Goal: Check status: Check status

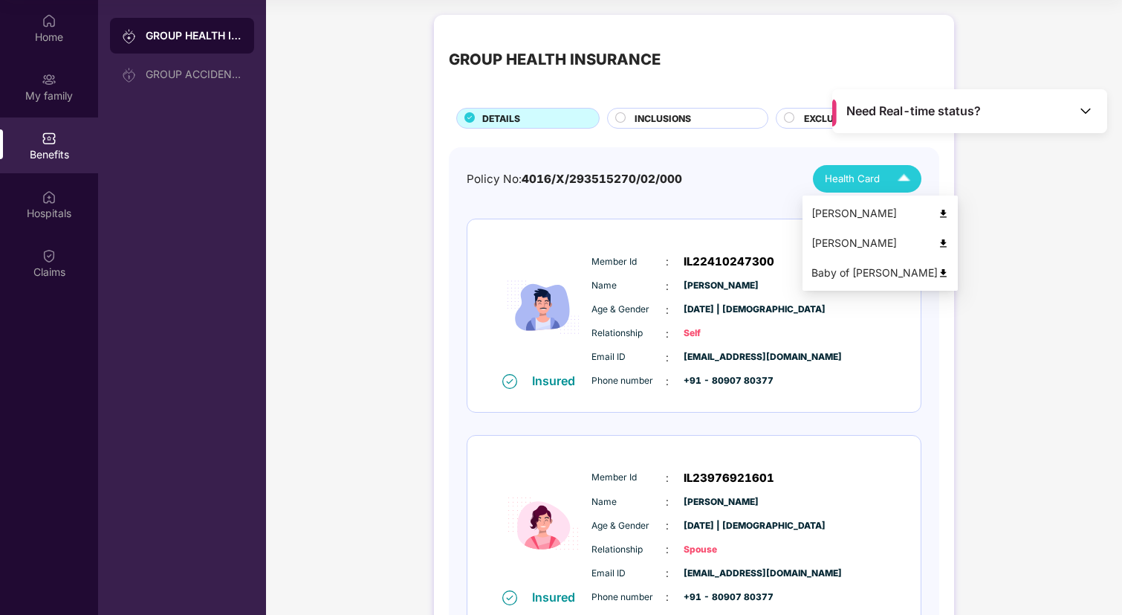
click at [873, 192] on button "Health Card" at bounding box center [867, 178] width 108 height 27
click at [1056, 173] on div "GROUP HEALTH INSURANCE DETAILS INCLUSIONS EXCLUSIONS Policy No: 4016/X/29351527…" at bounding box center [694, 480] width 856 height 946
click at [1095, 115] on div "Need Real-time status?" at bounding box center [969, 111] width 275 height 44
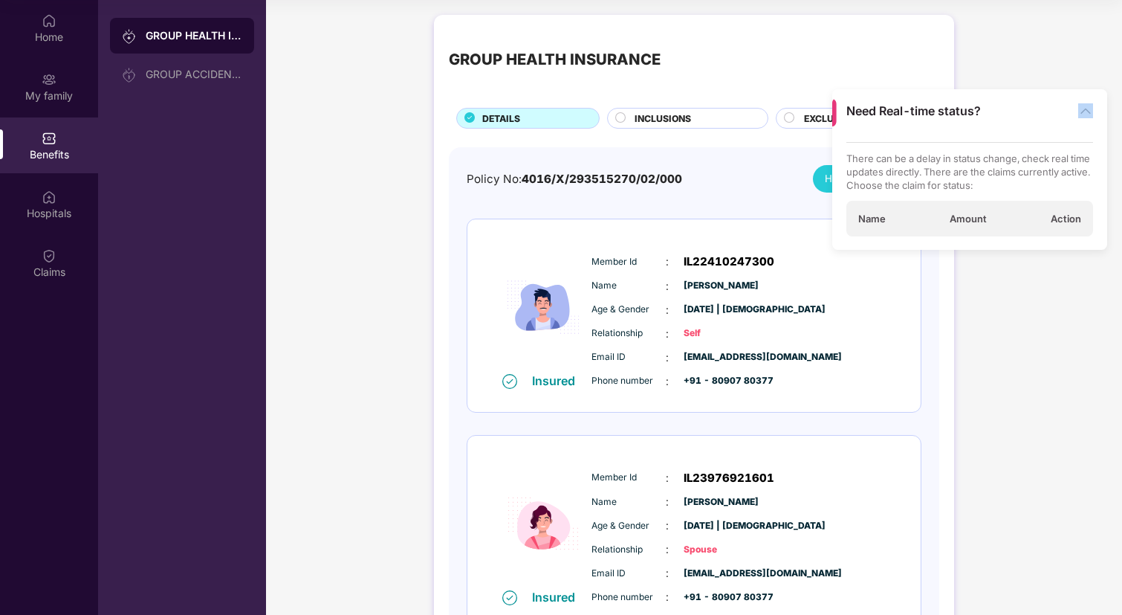
click at [1095, 115] on div "Need Real-time status?" at bounding box center [969, 111] width 275 height 44
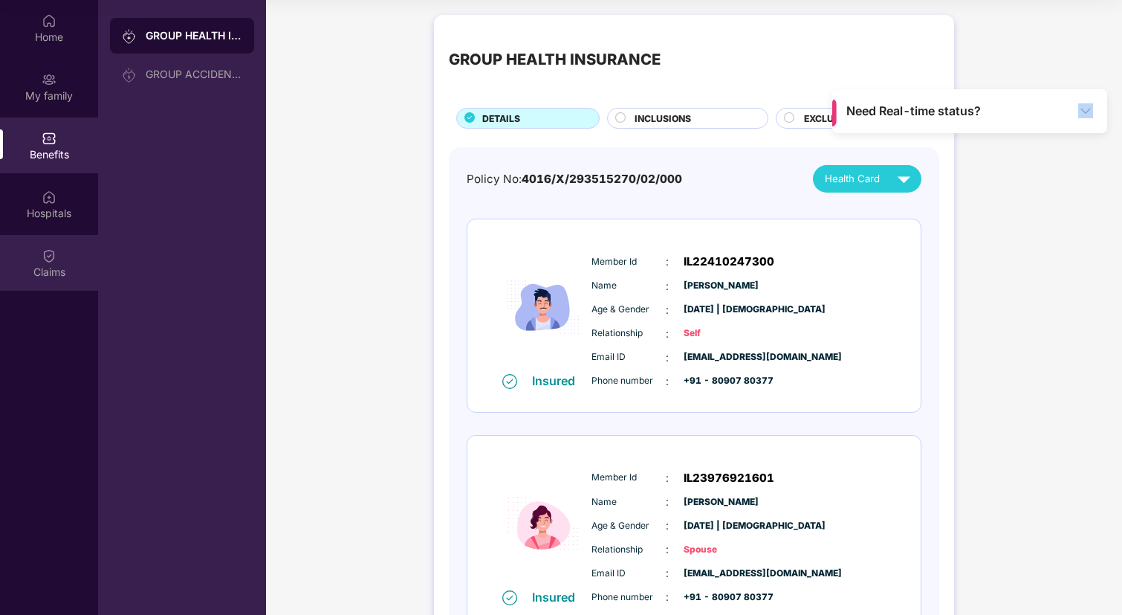
click at [50, 253] on img at bounding box center [49, 255] width 15 height 15
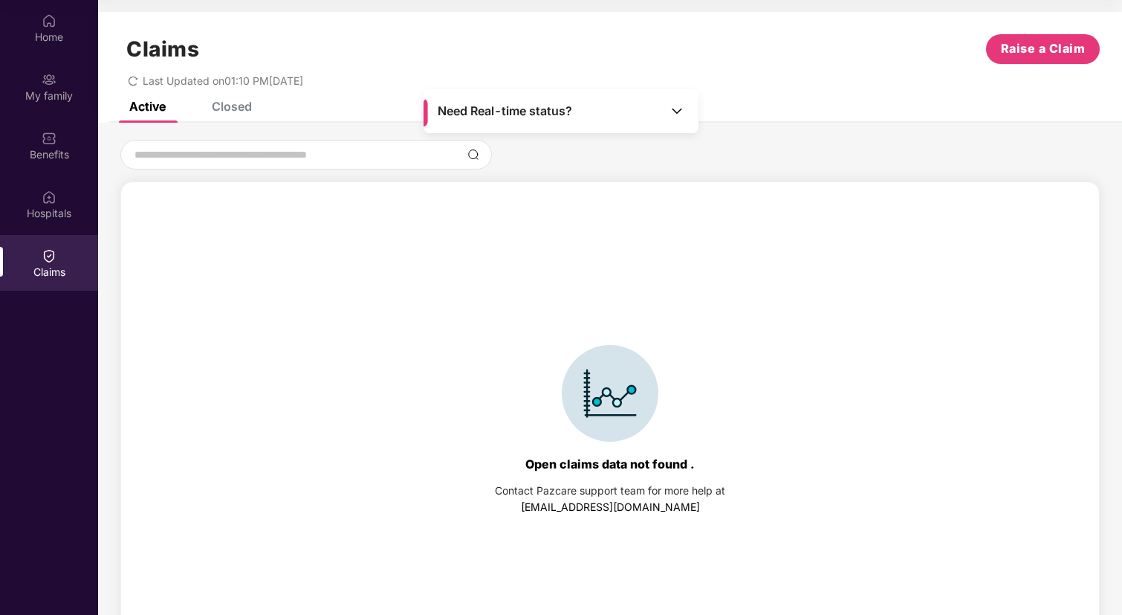
click at [772, 70] on div "Last Updated on 01:10 PM[DATE]" at bounding box center [609, 75] width 979 height 23
click at [244, 102] on div "Closed" at bounding box center [232, 106] width 40 height 15
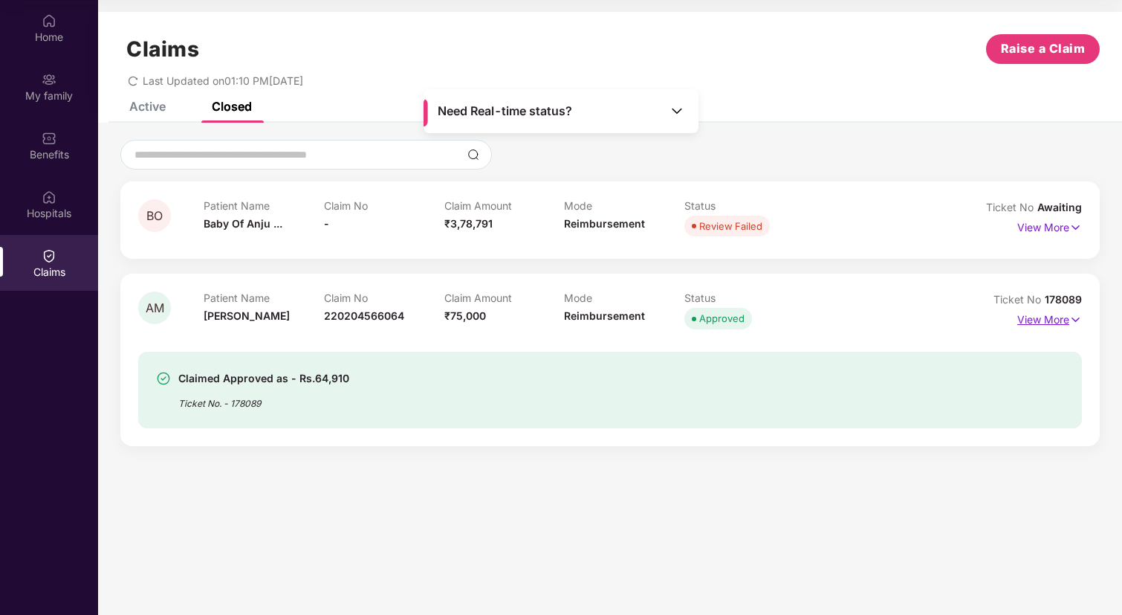
click at [1066, 317] on p "View More" at bounding box center [1049, 318] width 65 height 20
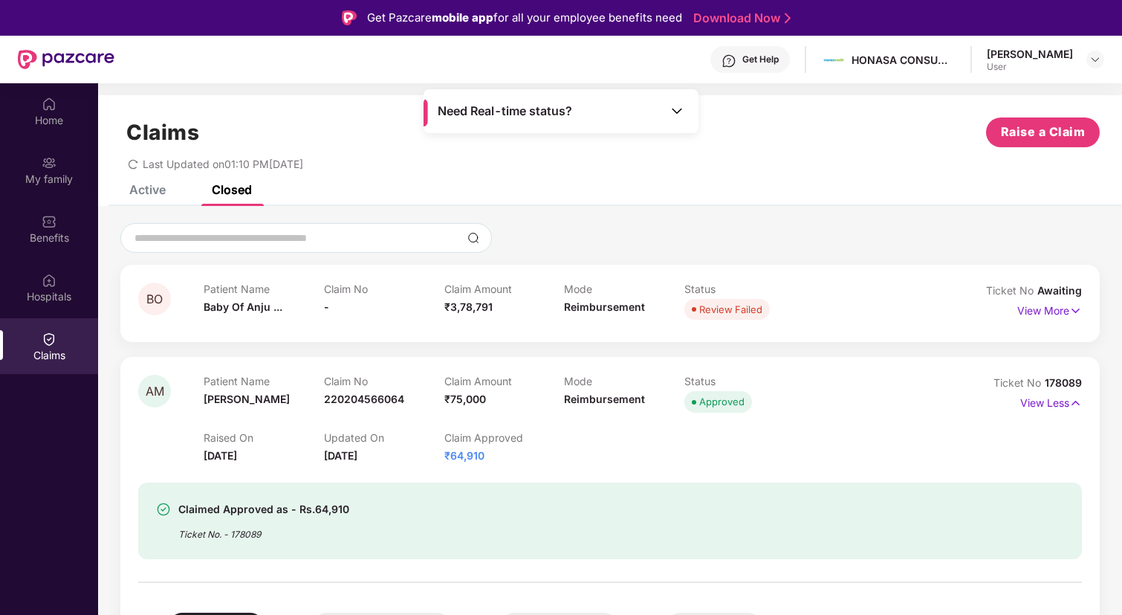
click at [84, 63] on img at bounding box center [66, 59] width 97 height 19
click at [59, 56] on img at bounding box center [66, 59] width 97 height 19
click at [45, 99] on img at bounding box center [49, 104] width 15 height 15
